Goal: Obtain resource: Obtain resource

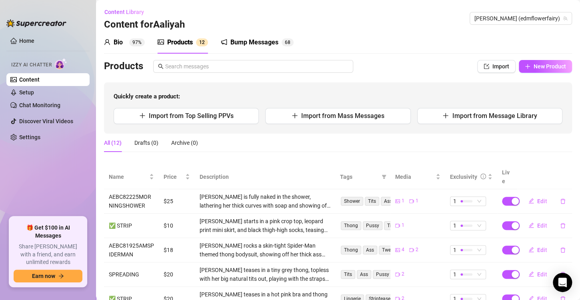
scroll to position [169, 0]
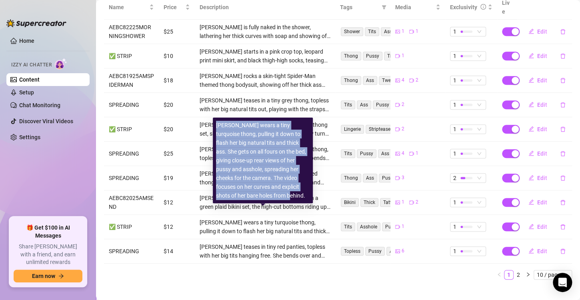
drag, startPoint x: 217, startPoint y: 125, endPoint x: 246, endPoint y: 203, distance: 83.1
click at [246, 203] on div "[PERSON_NAME] wears a tiny turquoise thong, pulling it down to flash her big na…" at bounding box center [263, 161] width 100 height 86
copy div "[PERSON_NAME] wears a tiny turquoise thong, pulling it down to flash her big na…"
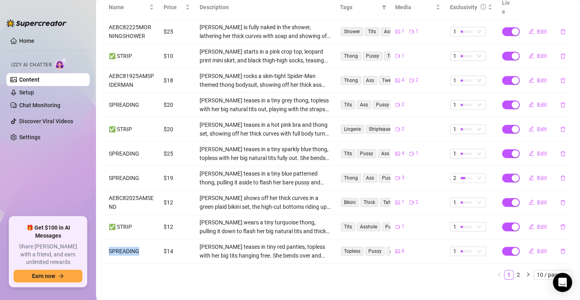
drag, startPoint x: 108, startPoint y: 241, endPoint x: 144, endPoint y: 237, distance: 36.2
click at [144, 239] on td "SPREADING" at bounding box center [131, 251] width 55 height 24
copy td "SPREADING"
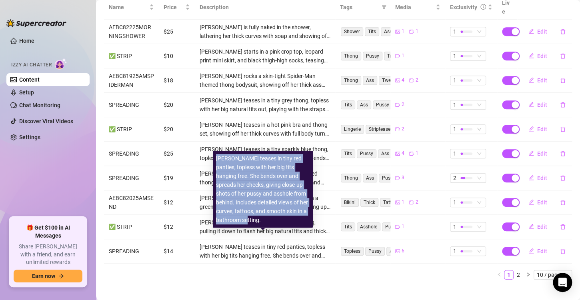
drag, startPoint x: 214, startPoint y: 157, endPoint x: 263, endPoint y: 222, distance: 80.8
click at [263, 222] on div "[PERSON_NAME] teases in tiny red panties, topless with her big tits hanging fre…" at bounding box center [263, 189] width 100 height 77
copy div "[PERSON_NAME] teases in tiny red panties, topless with her big tits hanging fre…"
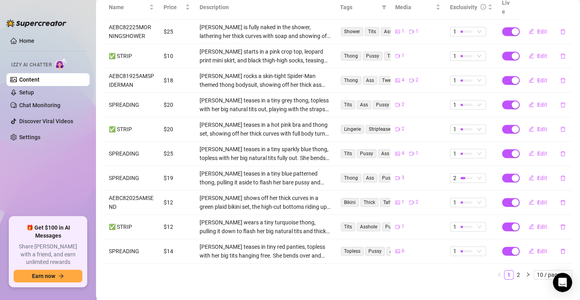
scroll to position [0, 0]
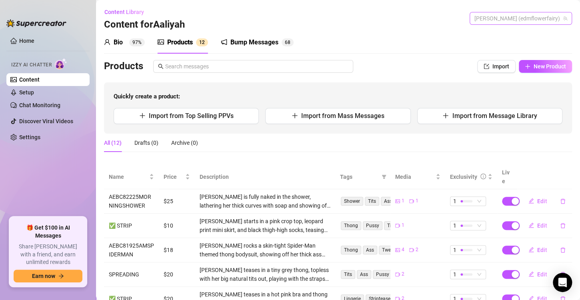
click at [520, 15] on span "[PERSON_NAME] (edmflowerfairy)" at bounding box center [520, 18] width 93 height 12
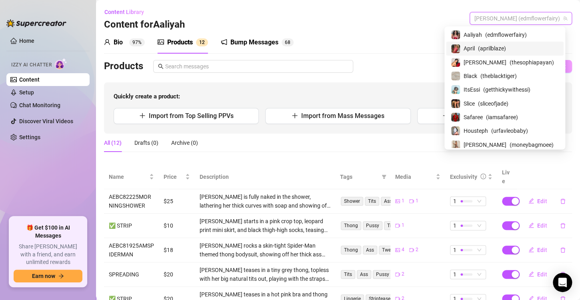
click at [470, 48] on div "April ( aprilblaze )" at bounding box center [504, 49] width 108 height 10
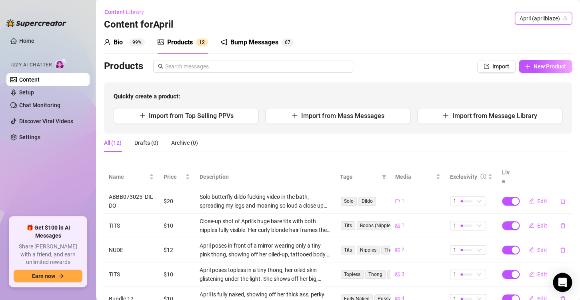
click at [524, 19] on span "April (aprilblaze)" at bounding box center [543, 18] width 48 height 12
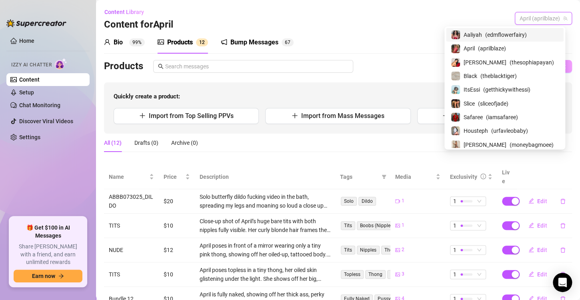
click at [487, 38] on span "( edmflowerfairy )" at bounding box center [506, 34] width 42 height 9
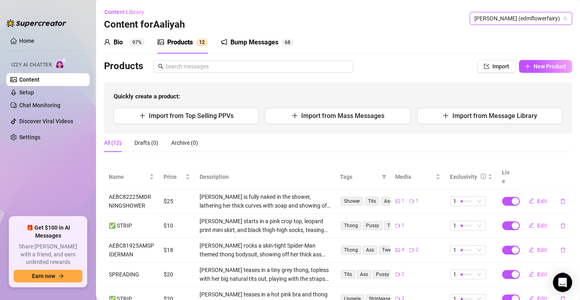
scroll to position [169, 0]
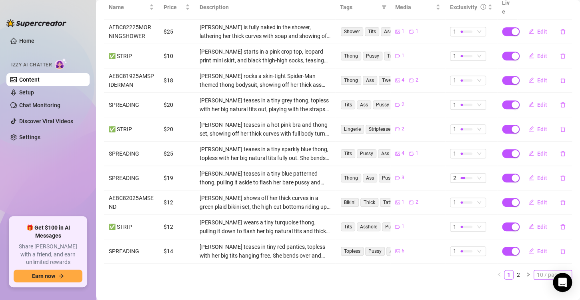
click at [548, 270] on span "10 / page" at bounding box center [552, 274] width 32 height 9
click at [514, 270] on link "2" at bounding box center [518, 274] width 9 height 9
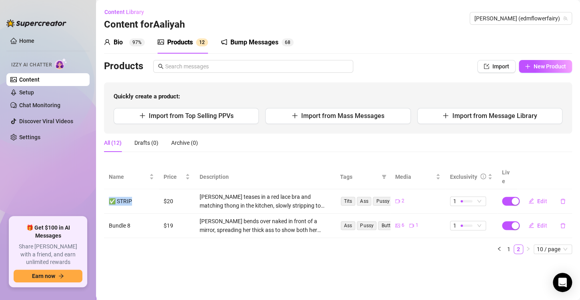
drag, startPoint x: 110, startPoint y: 193, endPoint x: 134, endPoint y: 193, distance: 24.4
click at [134, 193] on td "✅ STRIP" at bounding box center [131, 201] width 55 height 24
copy td "✅ STRIP"
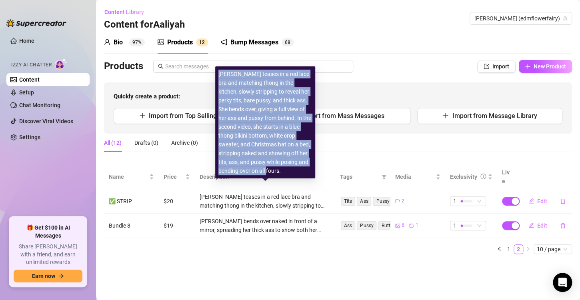
drag, startPoint x: 219, startPoint y: 74, endPoint x: 261, endPoint y: 171, distance: 106.9
click at [261, 171] on div "[PERSON_NAME] teases in a red lace bra and matching thong in the kitchen, slowl…" at bounding box center [265, 123] width 94 height 106
copy div "[PERSON_NAME] teases in a red lace bra and matching thong in the kitchen, slowl…"
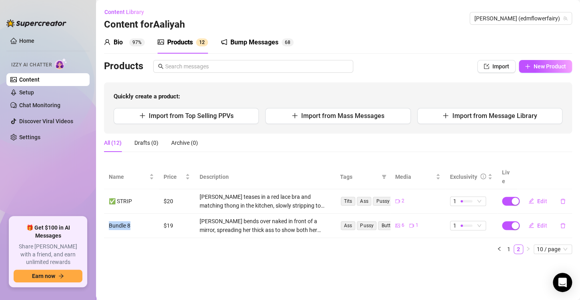
drag, startPoint x: 109, startPoint y: 217, endPoint x: 134, endPoint y: 218, distance: 24.8
click at [134, 218] on td "Bundle 8" at bounding box center [131, 225] width 55 height 24
copy td "Bundle 8"
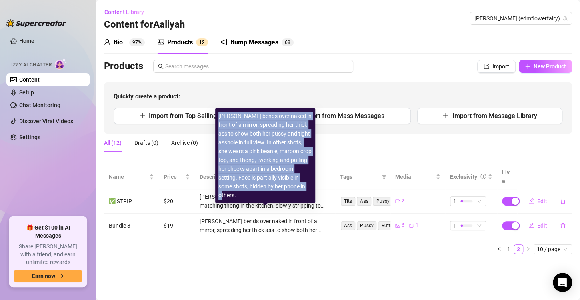
drag, startPoint x: 217, startPoint y: 114, endPoint x: 236, endPoint y: 196, distance: 84.0
click at [236, 196] on div "[PERSON_NAME] bends over naked in front of a mirror, spreading her thick ass to…" at bounding box center [265, 155] width 100 height 94
copy div "[PERSON_NAME] bends over naked in front of a mirror, spreading her thick ass to…"
click at [236, 196] on div "[PERSON_NAME] bends over naked in front of a mirror, spreading her thick ass to…" at bounding box center [265, 156] width 94 height 88
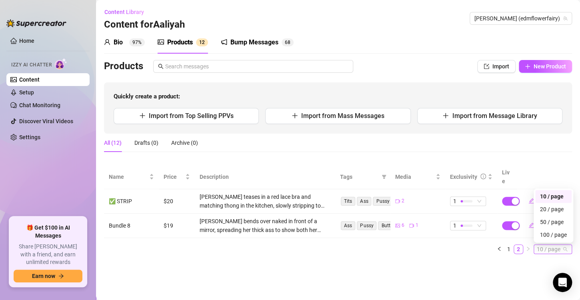
click at [548, 245] on span "10 / page" at bounding box center [552, 249] width 32 height 9
click at [546, 245] on span "10 / page" at bounding box center [552, 249] width 32 height 9
type input "3"
click at [502, 244] on button "button" at bounding box center [499, 249] width 10 height 10
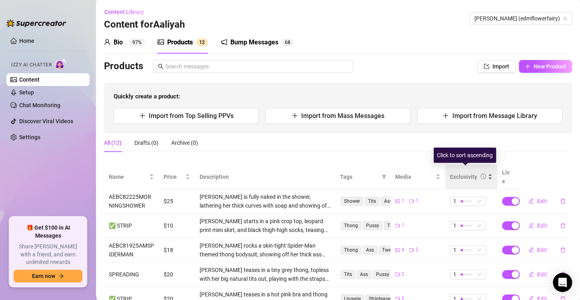
scroll to position [169, 0]
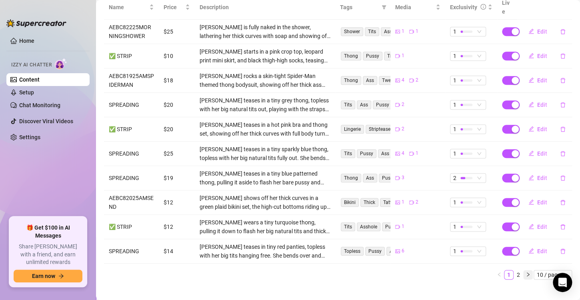
click at [525, 272] on icon "right" at bounding box center [527, 274] width 5 height 5
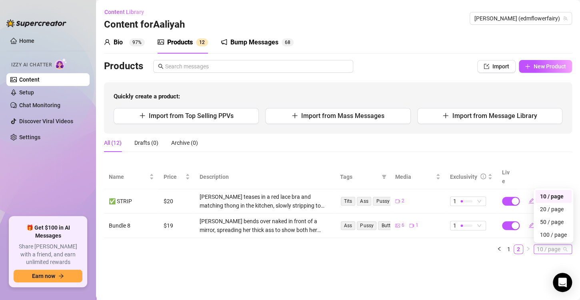
click at [561, 245] on span "10 / page" at bounding box center [552, 249] width 32 height 9
click at [559, 205] on div "20 / page" at bounding box center [553, 209] width 27 height 9
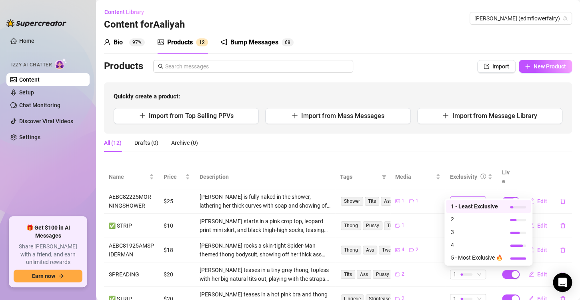
click at [473, 197] on span "1" at bounding box center [468, 201] width 30 height 9
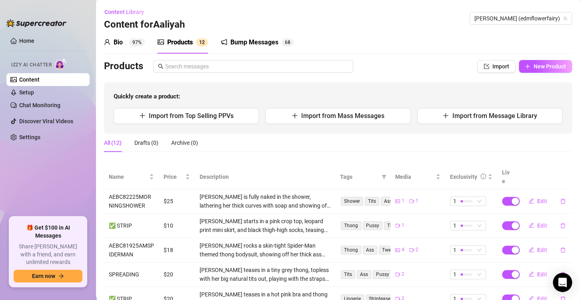
click at [433, 140] on div "All (12) Drafts (0) Archive (0)" at bounding box center [338, 143] width 468 height 18
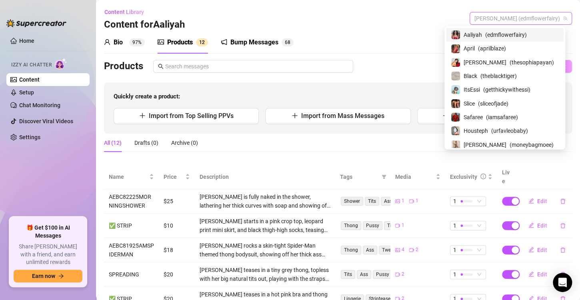
click at [528, 14] on span "[PERSON_NAME] (edmflowerfairy)" at bounding box center [520, 18] width 93 height 12
click at [500, 48] on span "( aprilblaze )" at bounding box center [492, 48] width 28 height 9
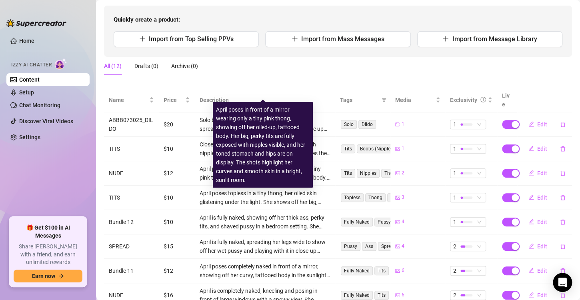
scroll to position [152, 0]
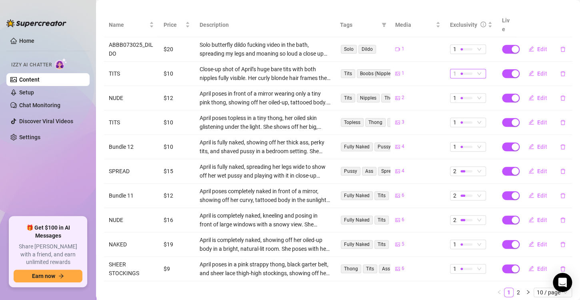
click at [453, 69] on span "1" at bounding box center [454, 73] width 3 height 9
click at [412, 141] on td "4" at bounding box center [417, 147] width 55 height 24
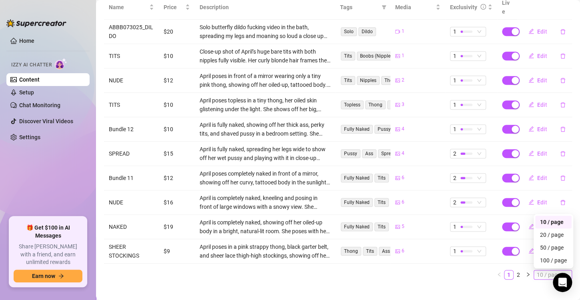
click at [536, 270] on span "10 / page" at bounding box center [552, 274] width 32 height 9
click at [544, 256] on div "100 / page" at bounding box center [553, 260] width 27 height 9
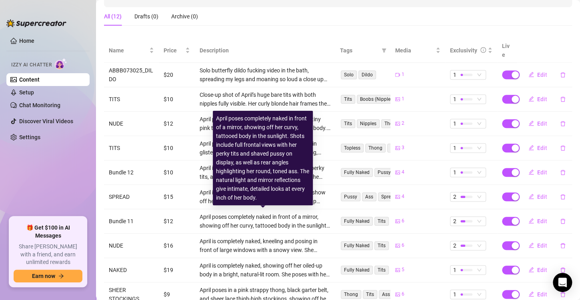
scroll to position [115, 0]
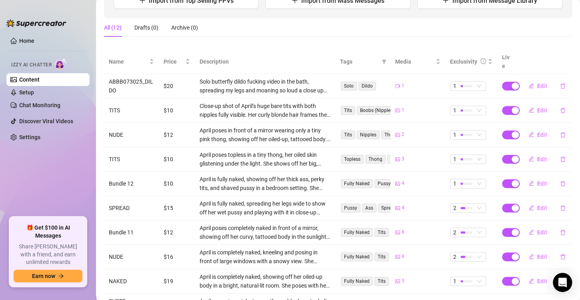
click at [291, 38] on div "All (12) Drafts (0) Archive (0)" at bounding box center [338, 30] width 468 height 25
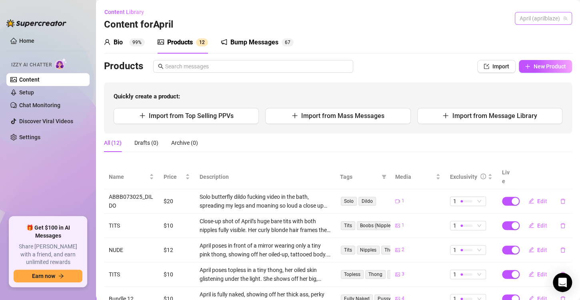
click at [538, 21] on span "April (aprilblaze)" at bounding box center [543, 18] width 48 height 12
click at [128, 193] on td "ABBB073025_DILDO" at bounding box center [131, 201] width 55 height 24
copy td "ABBB073025_DILDO"
drag, startPoint x: 198, startPoint y: 188, endPoint x: 279, endPoint y: 193, distance: 80.9
click at [279, 193] on div "Solo butterfly dildo fucking video in the bath, spreading my legs and moaning s…" at bounding box center [264, 201] width 131 height 18
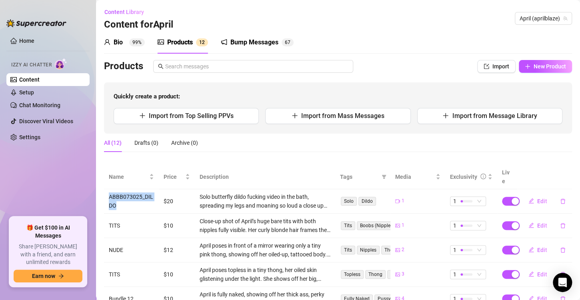
click at [279, 193] on div "Solo butterfly dildo fucking video in the bath, spreading my legs and moaning s…" at bounding box center [264, 201] width 131 height 18
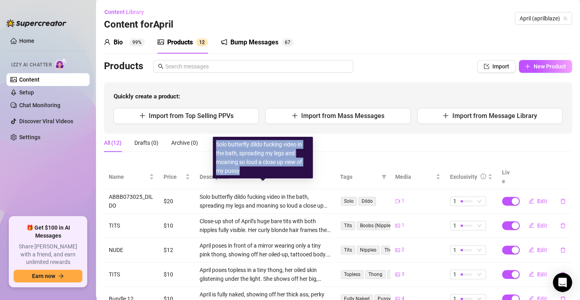
click at [215, 142] on div "Solo butterfly dildo fucking video in the bath, spreading my legs and moaning s…" at bounding box center [263, 158] width 100 height 42
copy div "Solo butterfly dildo fucking video in the bath, spreading my legs and moaning s…"
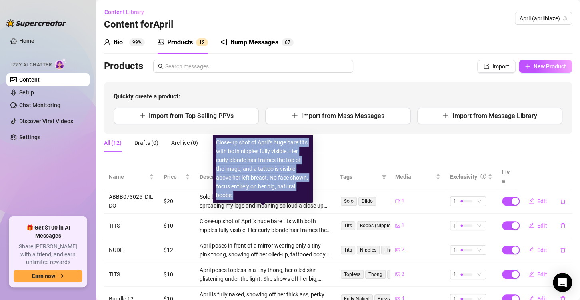
drag, startPoint x: 245, startPoint y: 196, endPoint x: 213, endPoint y: 142, distance: 63.3
click at [213, 142] on div "Close-up shot of April’s huge bare tits with both nipples fully visible. Her cu…" at bounding box center [263, 169] width 100 height 68
copy div "Close-up shot of April’s huge bare tits with both nipples fully visible. Her cu…"
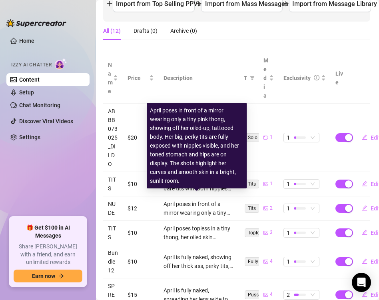
scroll to position [130, 1]
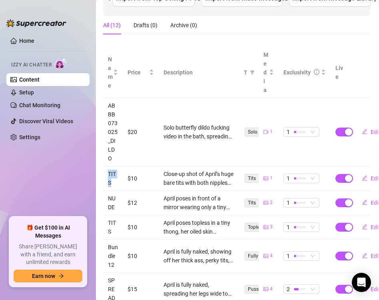
drag, startPoint x: 108, startPoint y: 172, endPoint x: 116, endPoint y: 180, distance: 11.0
click at [116, 180] on td "TITS" at bounding box center [113, 178] width 20 height 24
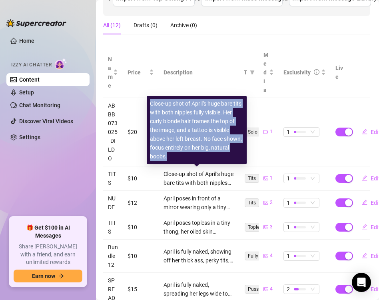
drag, startPoint x: 150, startPoint y: 103, endPoint x: 183, endPoint y: 155, distance: 61.5
click at [183, 155] on div "Close-up shot of April’s huge bare tits with both nipples fully visible. Her cu…" at bounding box center [197, 130] width 94 height 62
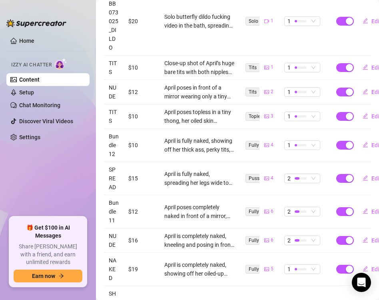
scroll to position [241, 0]
drag, startPoint x: 107, startPoint y: 88, endPoint x: 117, endPoint y: 95, distance: 12.9
click at [117, 95] on td "NUDE" at bounding box center [114, 92] width 20 height 24
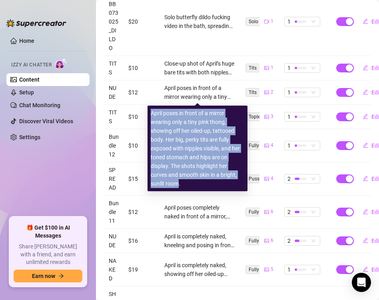
drag, startPoint x: 151, startPoint y: 114, endPoint x: 179, endPoint y: 184, distance: 75.7
click at [179, 184] on div "April poses in front of a mirror wearing only a tiny pink thong, showing off he…" at bounding box center [198, 148] width 94 height 79
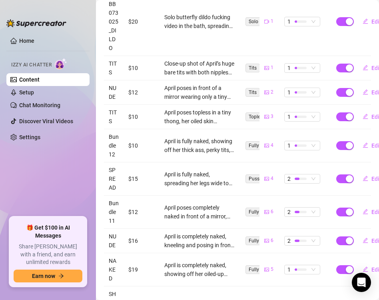
scroll to position [244, 0]
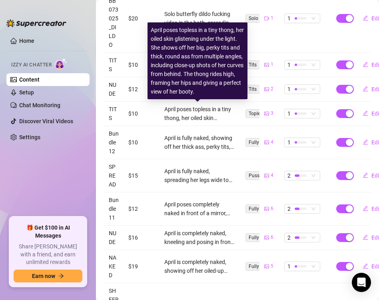
click at [183, 115] on div "April poses topless in a tiny thong, her oiled skin glistening under the light.…" at bounding box center [199, 114] width 70 height 18
